Goal: Task Accomplishment & Management: Use online tool/utility

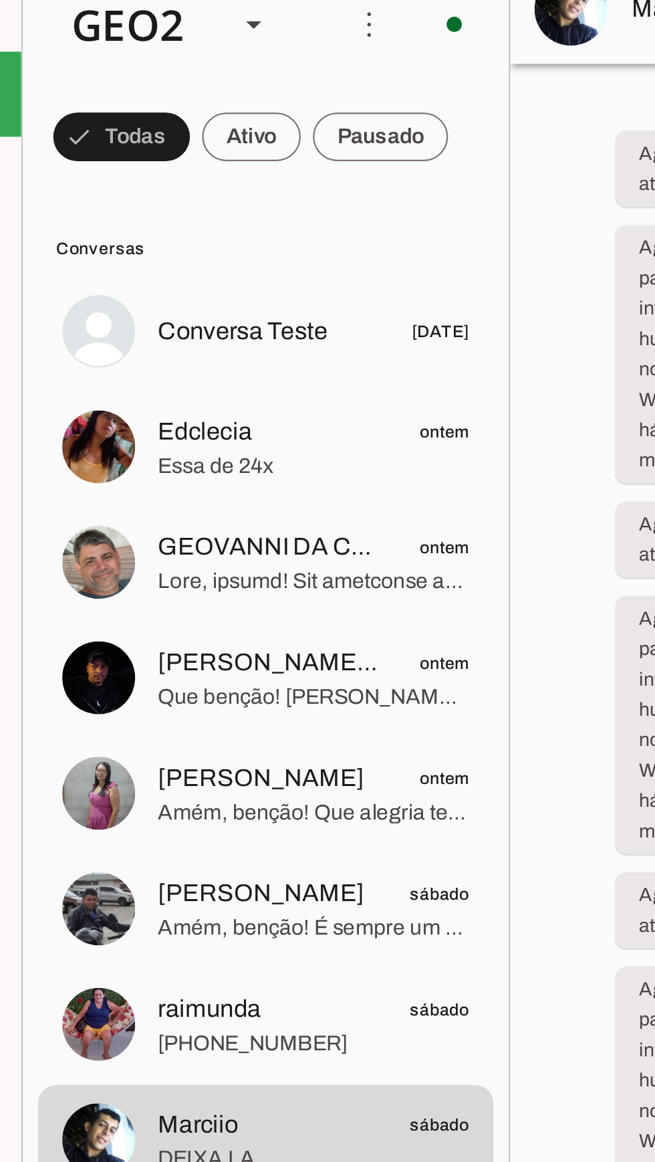
click at [237, 22] on div "GEO2" at bounding box center [215, 30] width 72 height 45
click at [368, 78] on slot at bounding box center [411, 86] width 86 height 16
type md-outlined-select "00zDXm0alVRWuMV8ioHb"
